Goal: Information Seeking & Learning: Learn about a topic

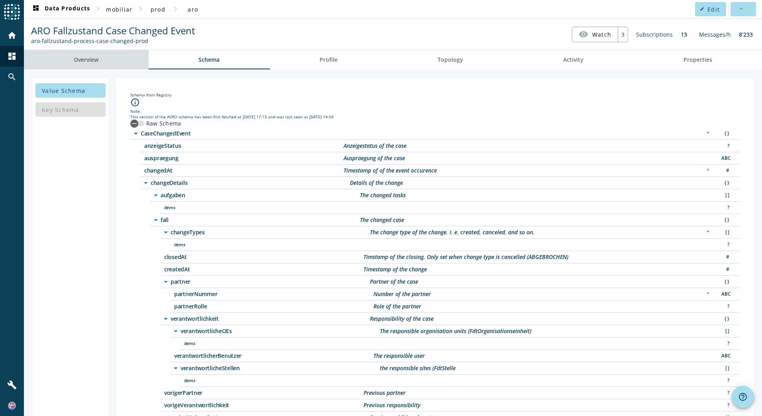
click at [88, 59] on span "Overview" at bounding box center [86, 60] width 25 height 6
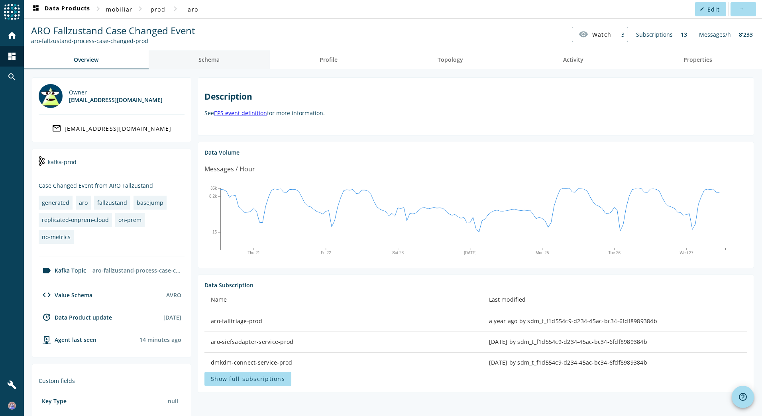
click at [199, 60] on span "Schema" at bounding box center [209, 60] width 21 height 6
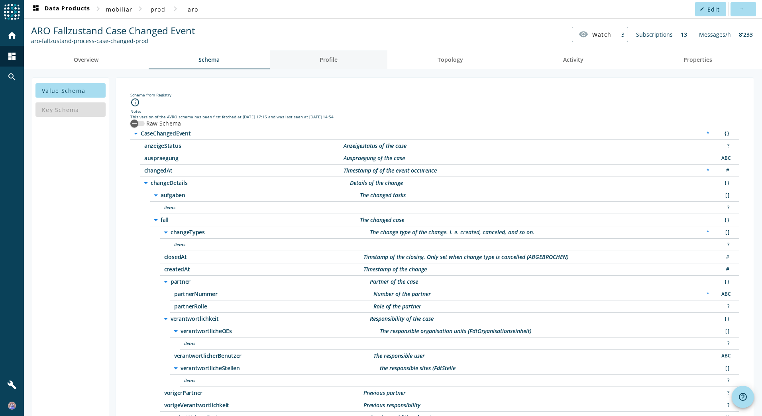
click at [335, 59] on span "Profile" at bounding box center [329, 60] width 18 height 6
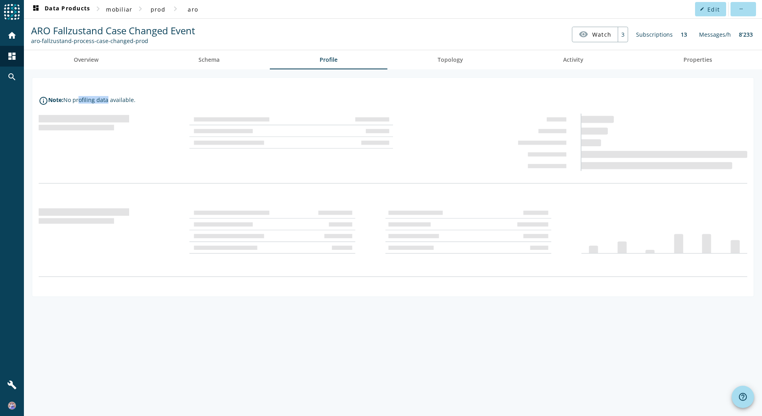
drag, startPoint x: 112, startPoint y: 100, endPoint x: 125, endPoint y: 99, distance: 12.8
click at [125, 99] on div "No profiling data available." at bounding box center [99, 100] width 72 height 8
click at [446, 58] on span "Topology" at bounding box center [451, 60] width 26 height 6
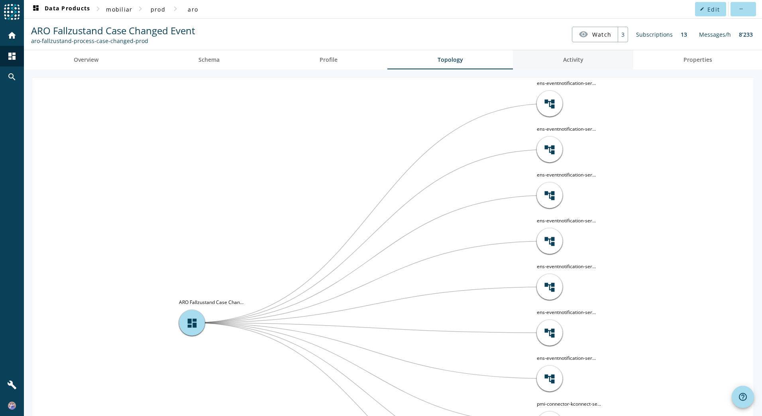
click at [563, 60] on span "Activity" at bounding box center [573, 60] width 20 height 6
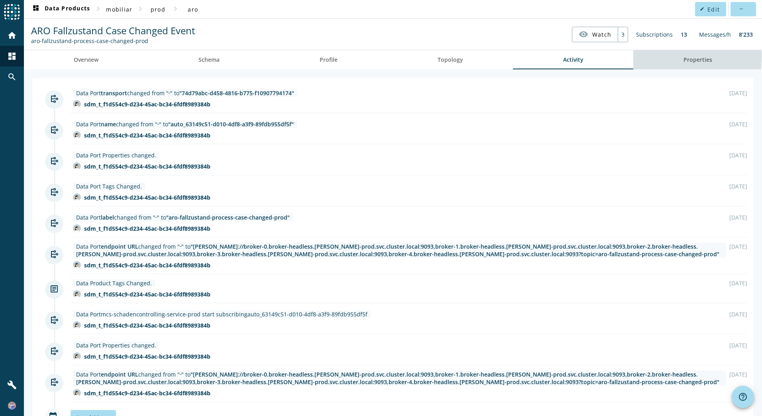
click at [673, 58] on link "Properties" at bounding box center [698, 59] width 129 height 19
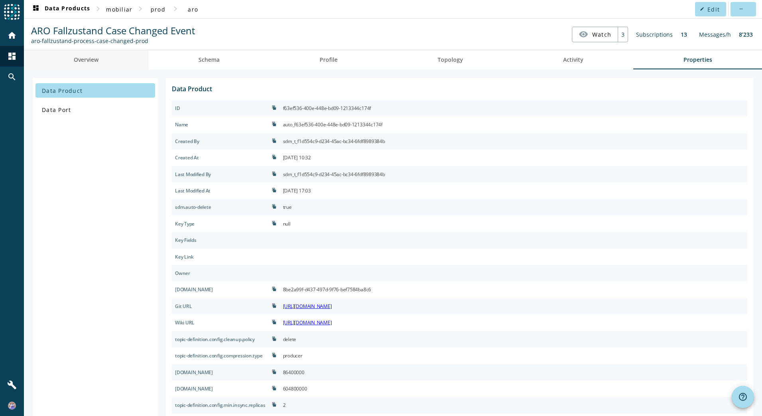
click at [133, 59] on link "Overview" at bounding box center [86, 59] width 125 height 19
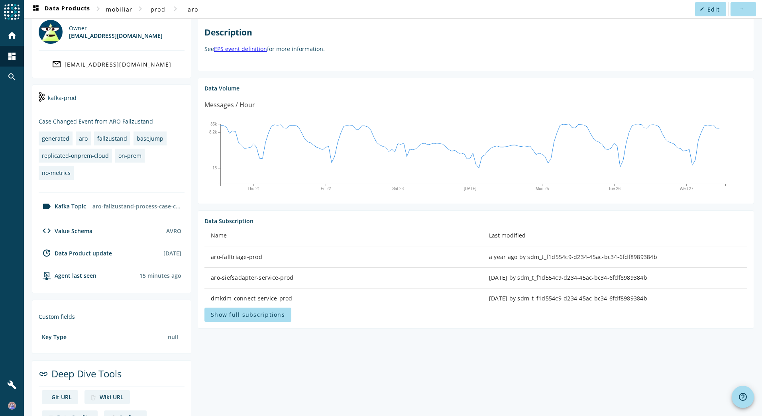
scroll to position [80, 0]
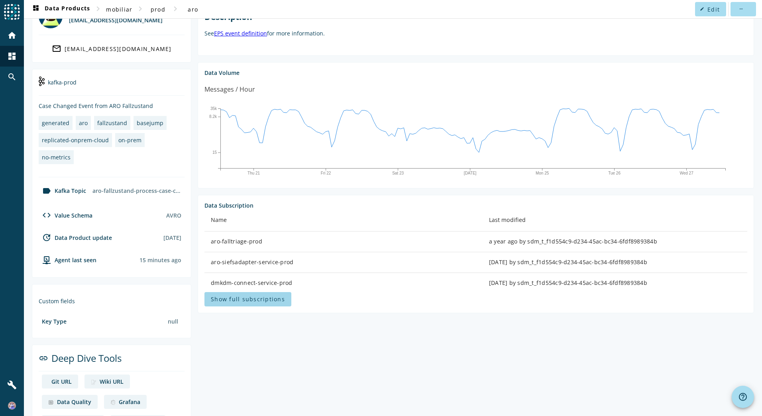
click at [255, 296] on span "Show full subscriptions" at bounding box center [248, 299] width 74 height 8
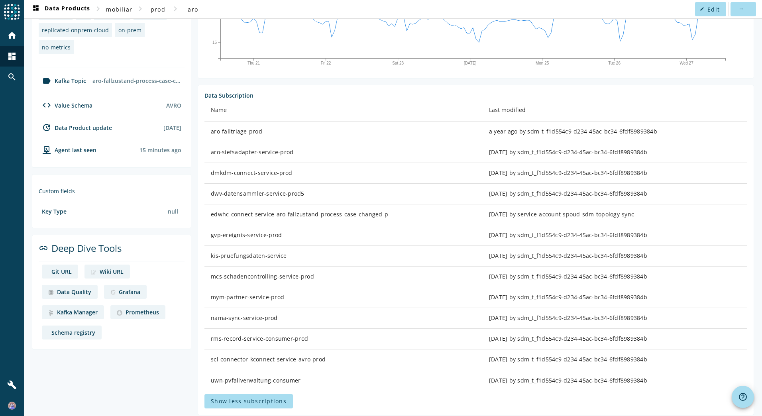
scroll to position [199, 0]
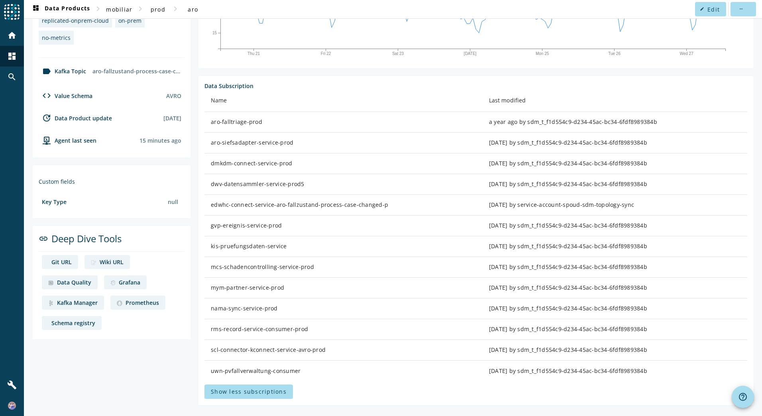
drag, startPoint x: 212, startPoint y: 308, endPoint x: 302, endPoint y: 308, distance: 90.5
click at [302, 308] on div "nama-sync-service-prod" at bounding box center [344, 309] width 266 height 8
click at [218, 310] on div "nama-sync-service-prod" at bounding box center [344, 309] width 266 height 8
drag, startPoint x: 213, startPoint y: 307, endPoint x: 290, endPoint y: 307, distance: 77.0
click at [290, 307] on div "nama-sync-service-prod" at bounding box center [344, 309] width 266 height 8
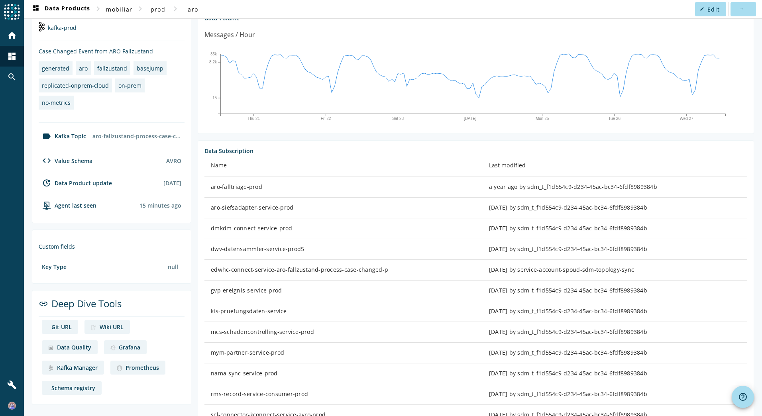
scroll to position [4, 0]
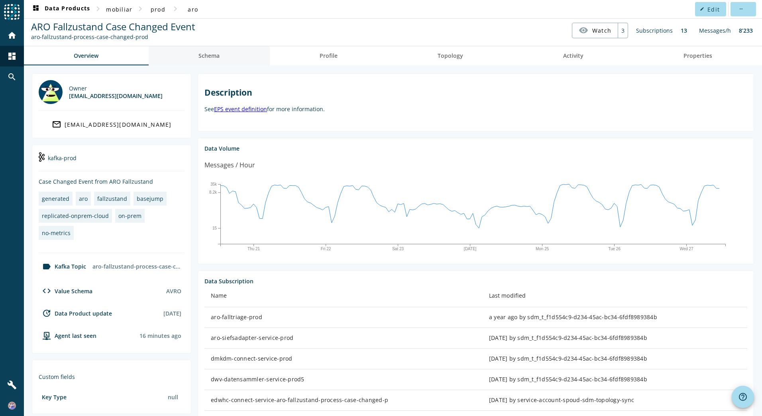
click at [193, 52] on link "Schema" at bounding box center [209, 55] width 121 height 19
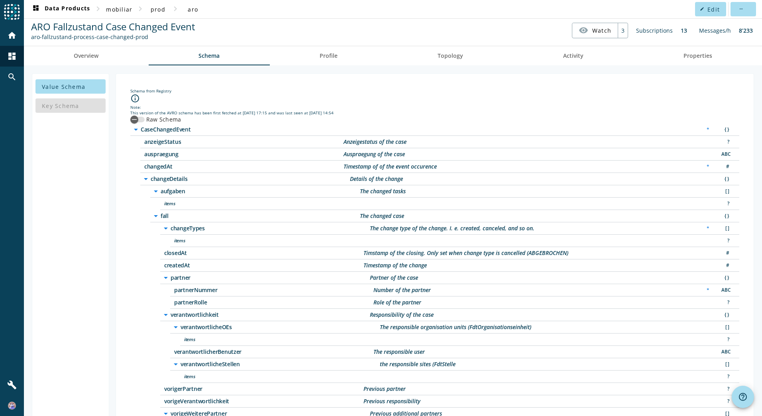
drag, startPoint x: 130, startPoint y: 164, endPoint x: 183, endPoint y: 181, distance: 55.6
click at [176, 166] on div "changedAt Timestamp of of the event occurence * #" at bounding box center [439, 167] width 599 height 12
drag, startPoint x: 159, startPoint y: 276, endPoint x: 422, endPoint y: 292, distance: 263.3
click at [422, 292] on div "arrow_drop_down partner Partner of the case { } partnerNummer Number of the par…" at bounding box center [449, 290] width 579 height 37
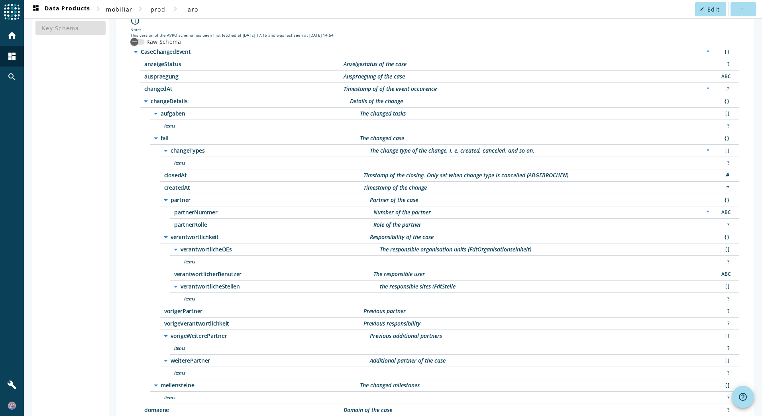
scroll to position [84, 0]
